Goal: Navigation & Orientation: Find specific page/section

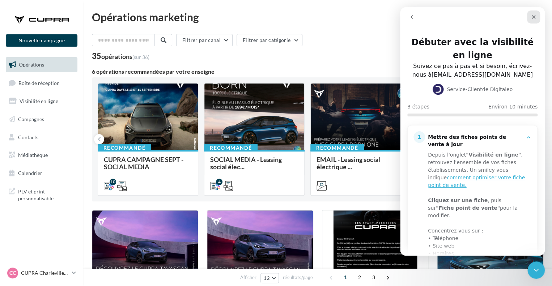
click at [535, 15] on icon "Fermer" at bounding box center [534, 17] width 6 height 6
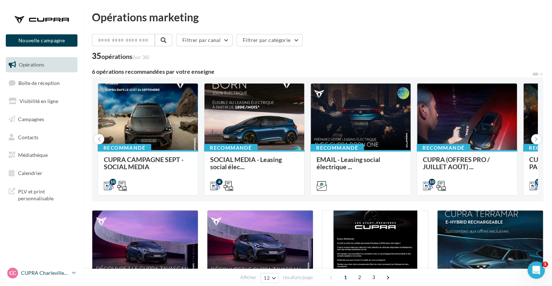
click at [35, 274] on p "CUPRA Charleville-[GEOGRAPHIC_DATA]" at bounding box center [45, 273] width 48 height 7
click at [60, 271] on p "CUPRA Charleville-[GEOGRAPHIC_DATA]" at bounding box center [45, 273] width 48 height 7
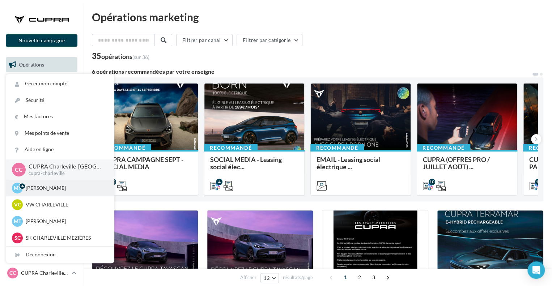
click at [56, 186] on p "[PERSON_NAME]" at bounding box center [66, 188] width 80 height 7
